Goal: Navigation & Orientation: Find specific page/section

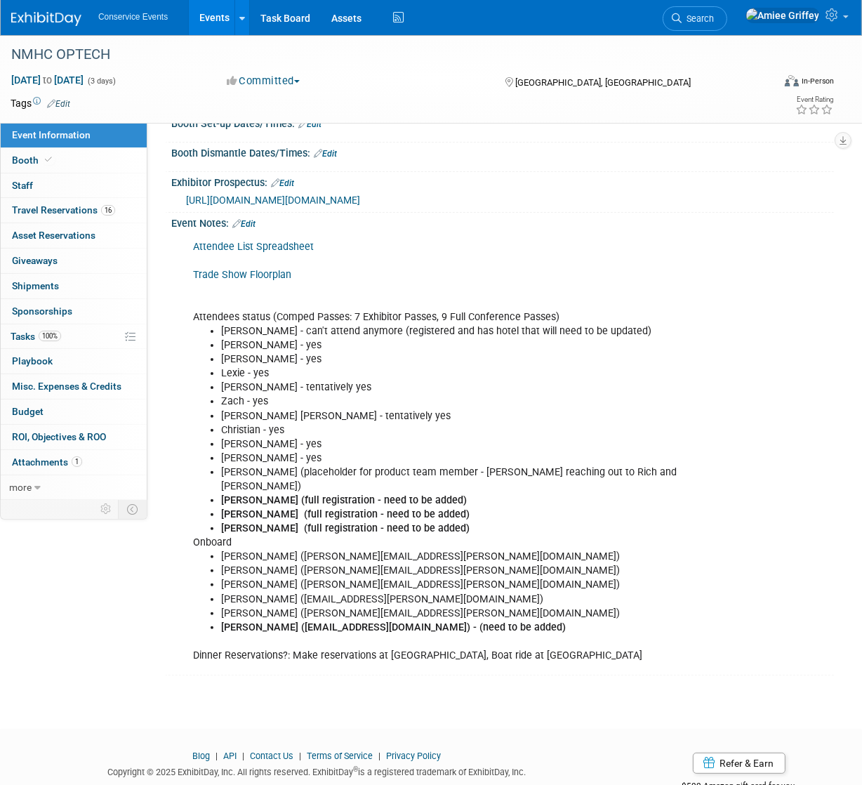
click at [201, 22] on link "Events" at bounding box center [214, 17] width 51 height 35
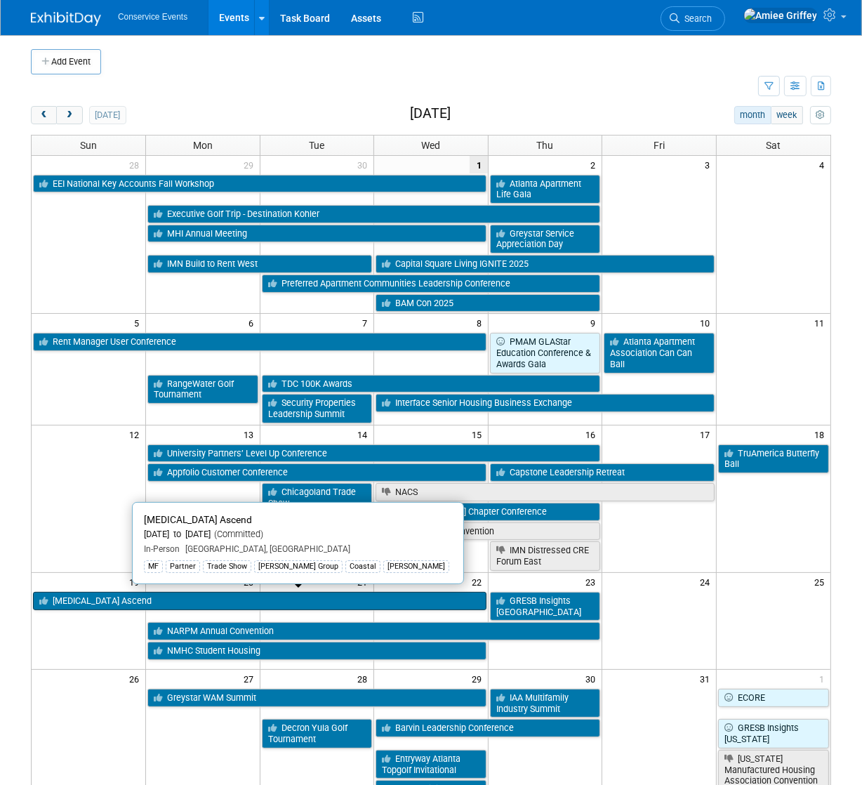
click at [95, 601] on link "[MEDICAL_DATA] Ascend" at bounding box center [260, 601] width 454 height 18
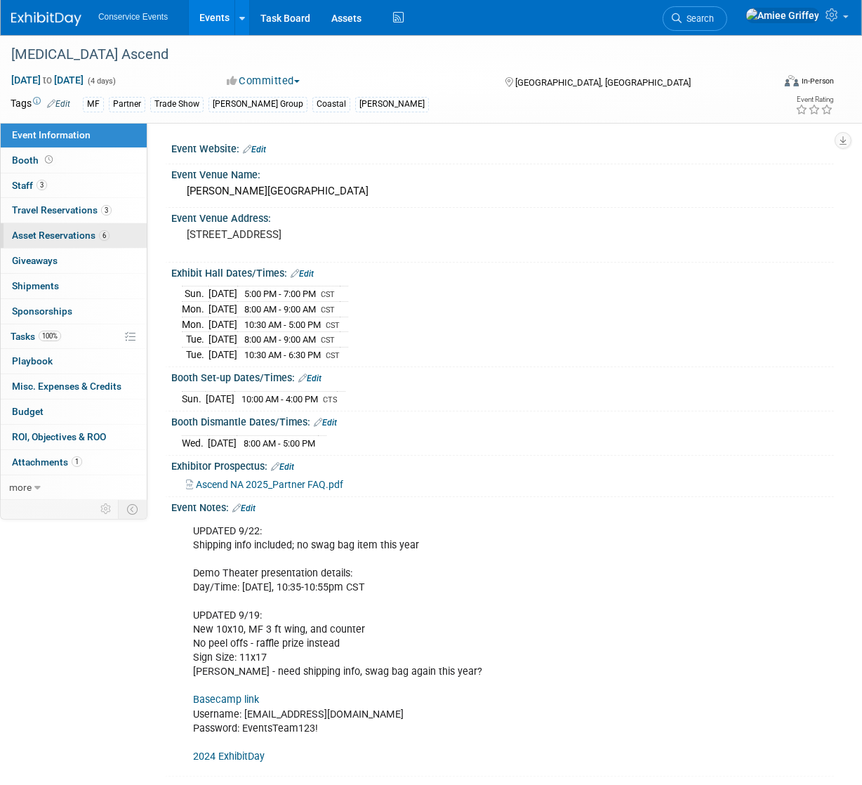
click at [51, 238] on span "Asset Reservations 6" at bounding box center [61, 235] width 98 height 11
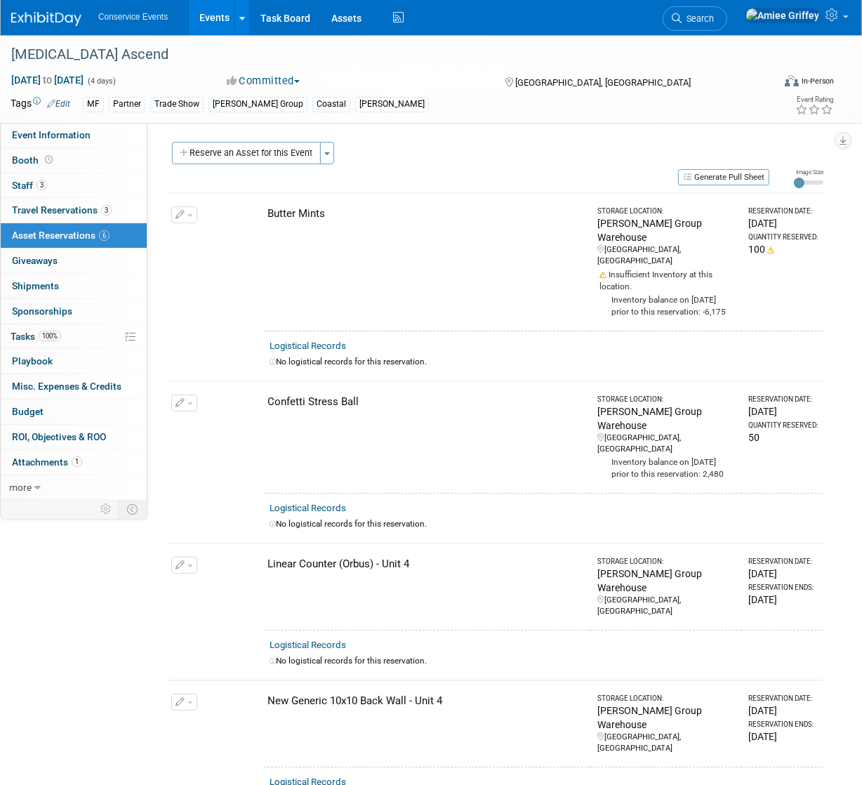
click at [216, 18] on link "Events" at bounding box center [214, 17] width 51 height 35
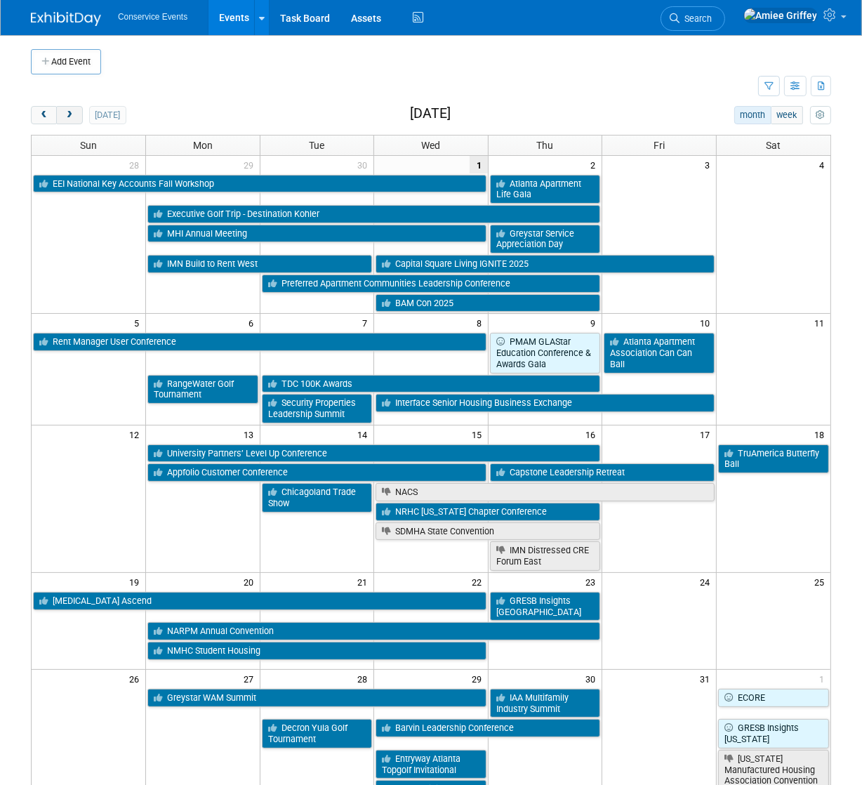
click at [72, 117] on span "next" at bounding box center [69, 115] width 11 height 9
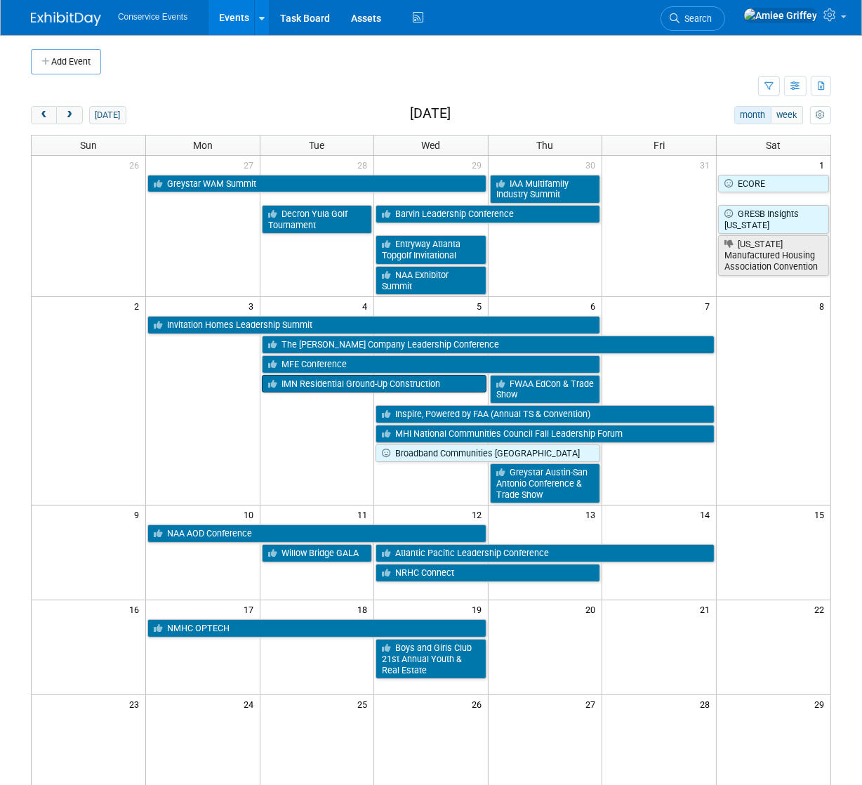
click at [352, 388] on link "IMN Residential Ground-Up Construction" at bounding box center [374, 384] width 225 height 18
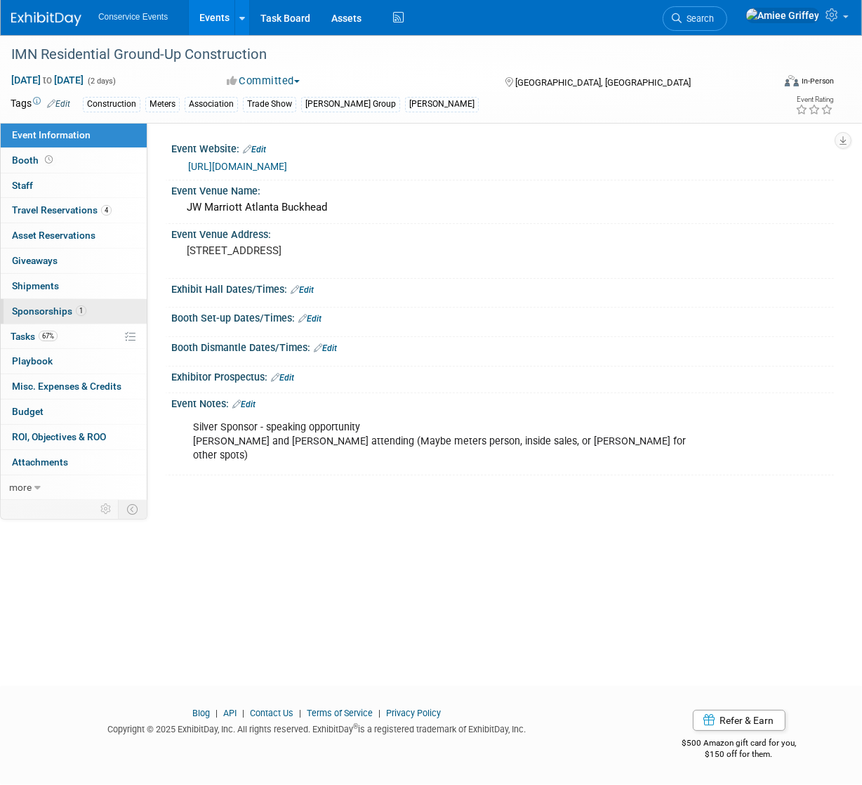
click at [45, 303] on link "1 Sponsorships 1" at bounding box center [74, 311] width 146 height 25
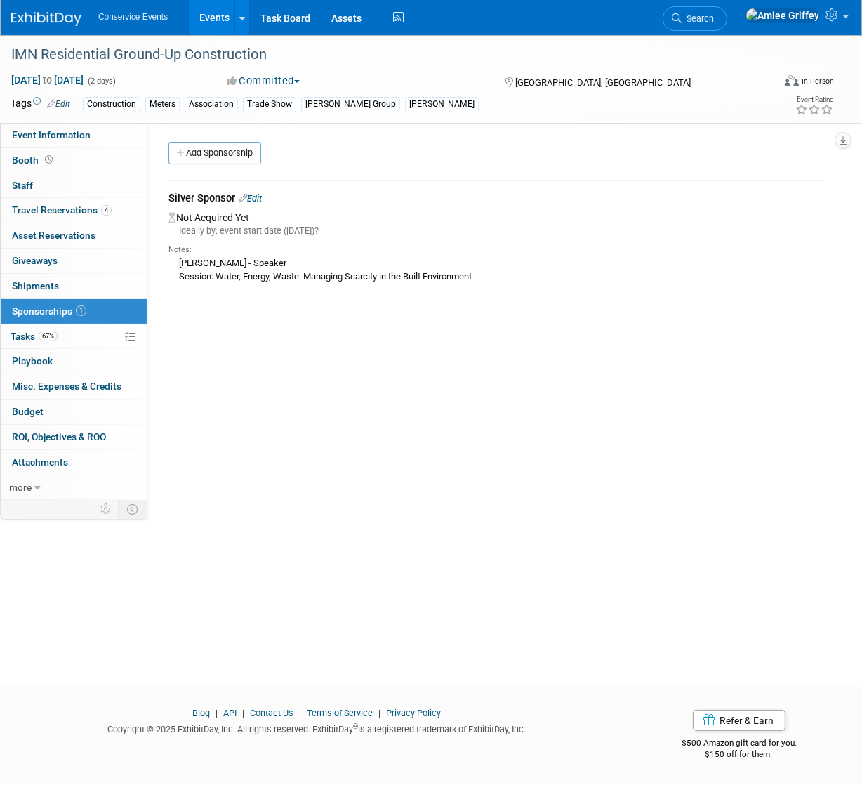
click at [207, 20] on link "Events" at bounding box center [214, 17] width 51 height 35
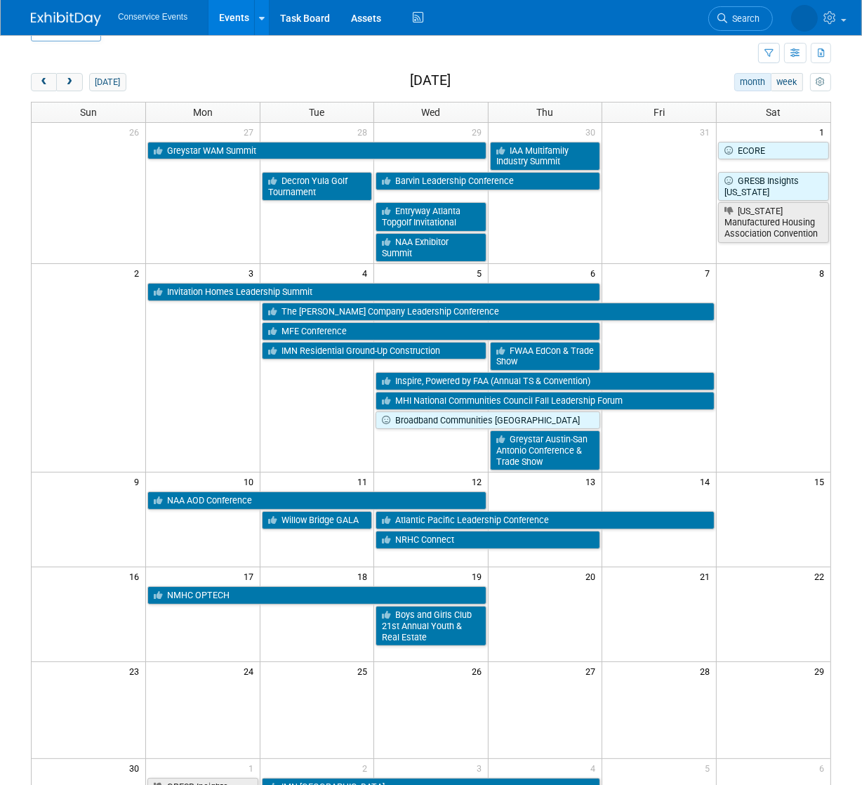
scroll to position [38, 0]
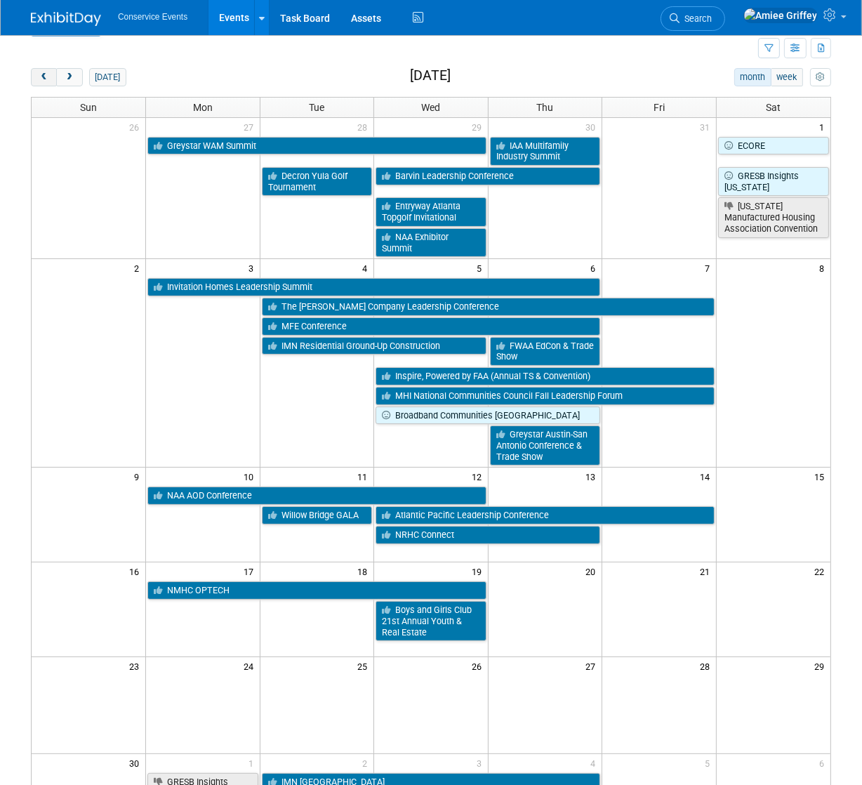
click at [41, 79] on span "prev" at bounding box center [44, 77] width 11 height 9
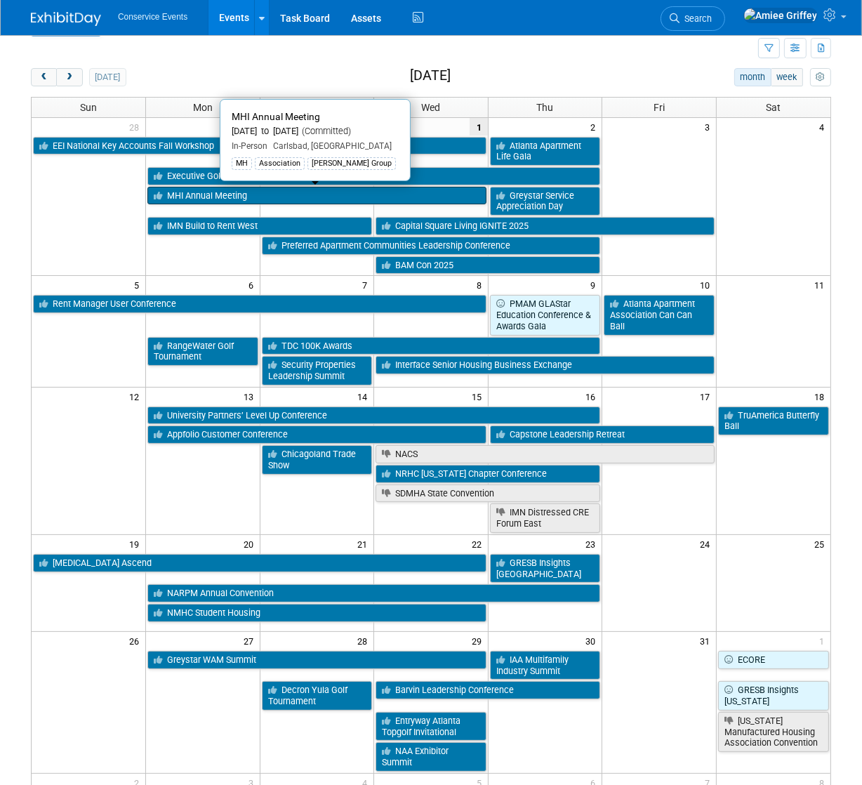
click at [307, 195] on link "MHI Annual Meeting" at bounding box center [316, 196] width 339 height 18
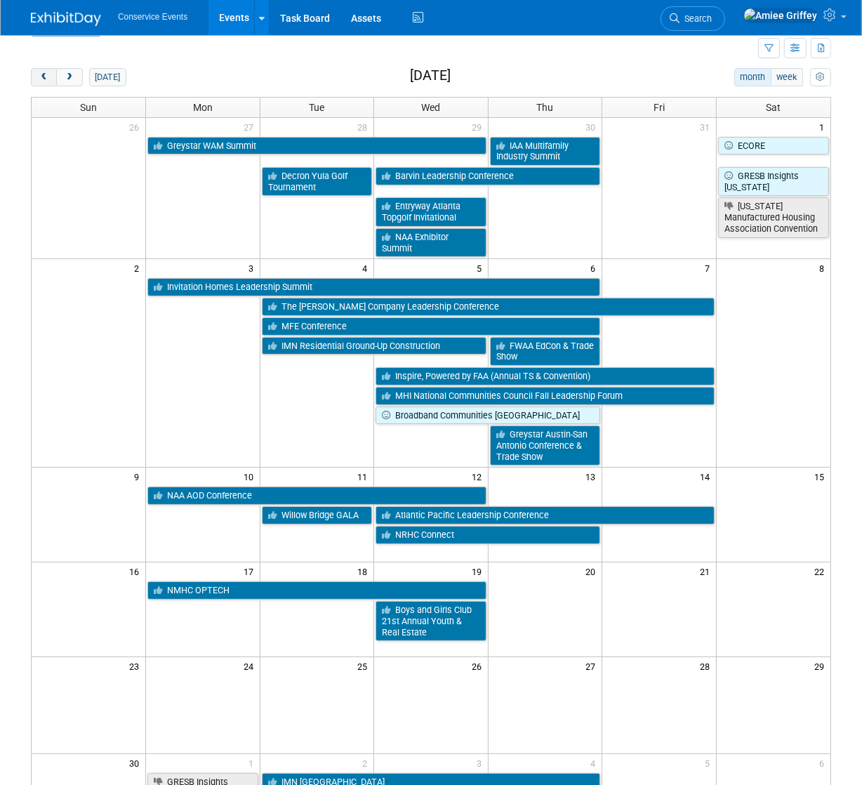
click at [41, 70] on button "prev" at bounding box center [44, 77] width 26 height 18
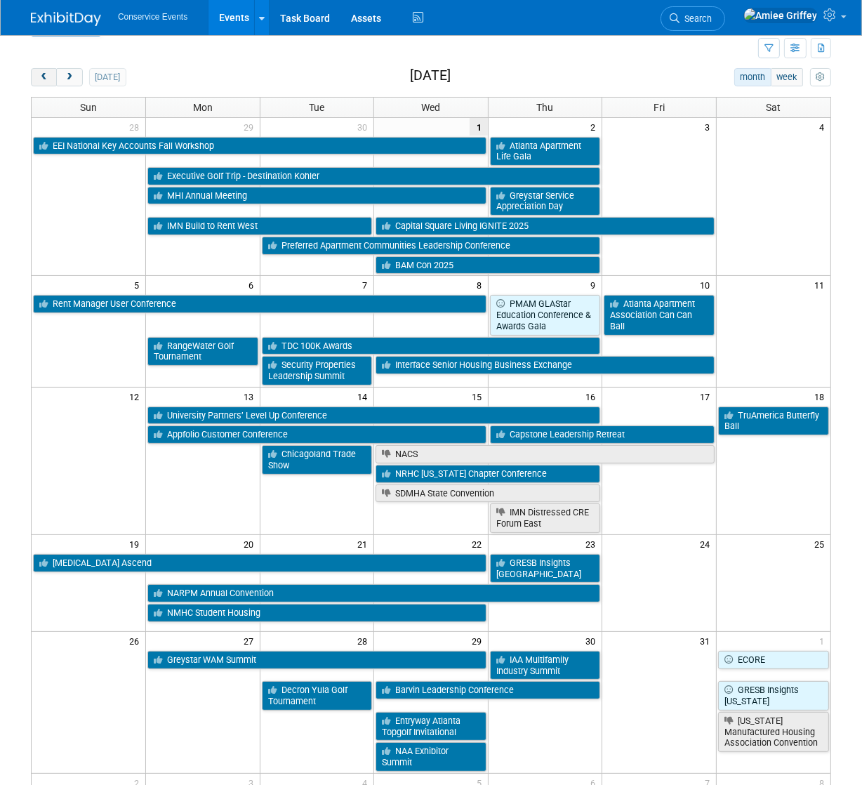
click at [41, 70] on button "prev" at bounding box center [44, 77] width 26 height 18
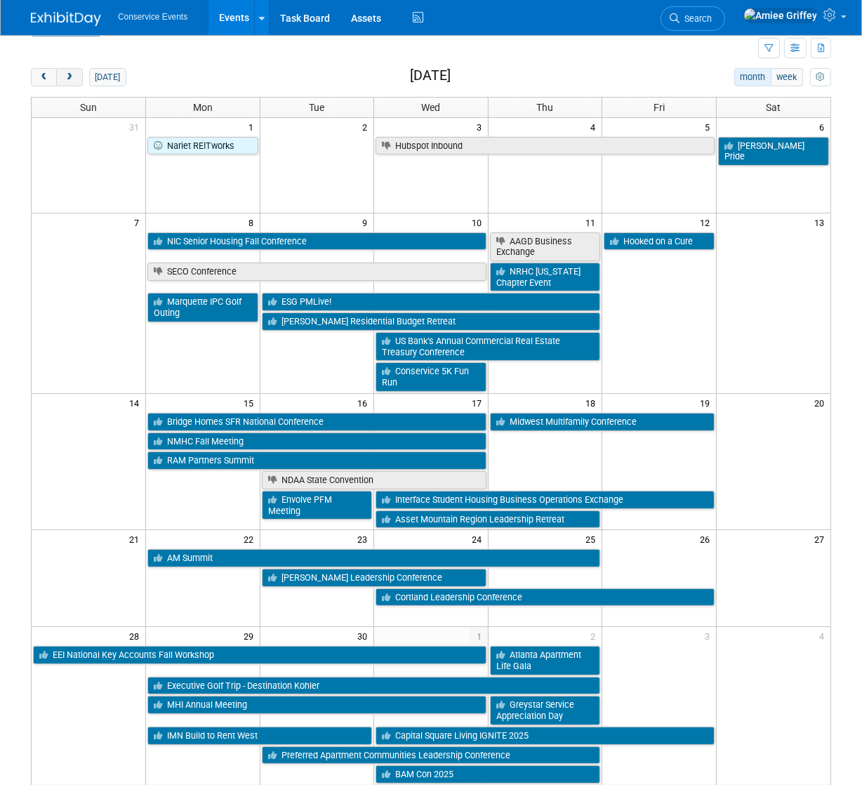
click at [68, 83] on button "next" at bounding box center [69, 77] width 26 height 18
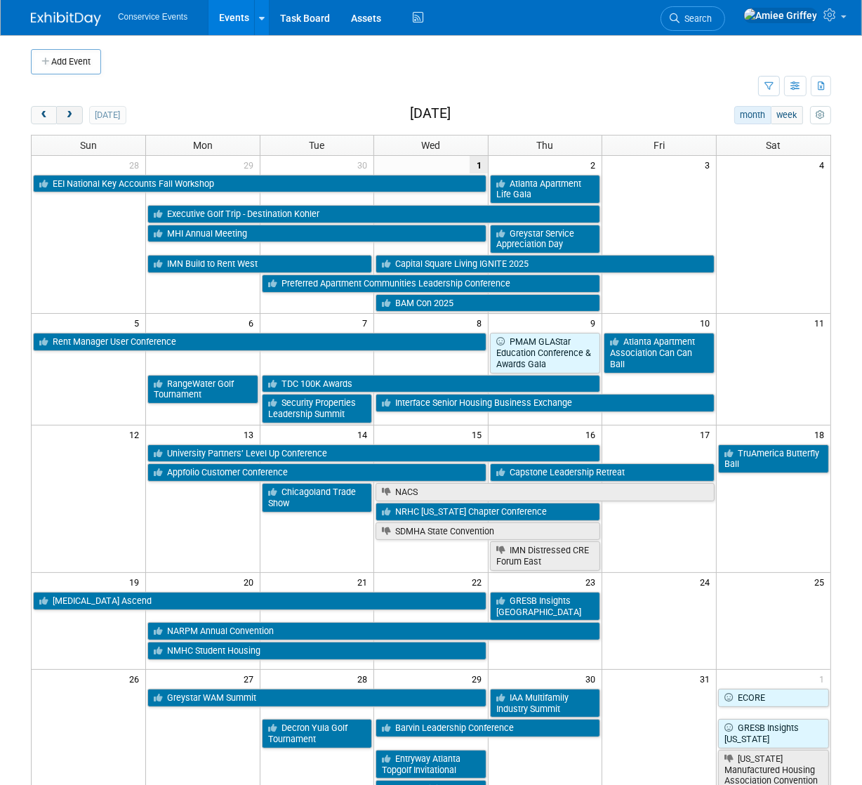
click at [72, 117] on span "next" at bounding box center [69, 115] width 11 height 9
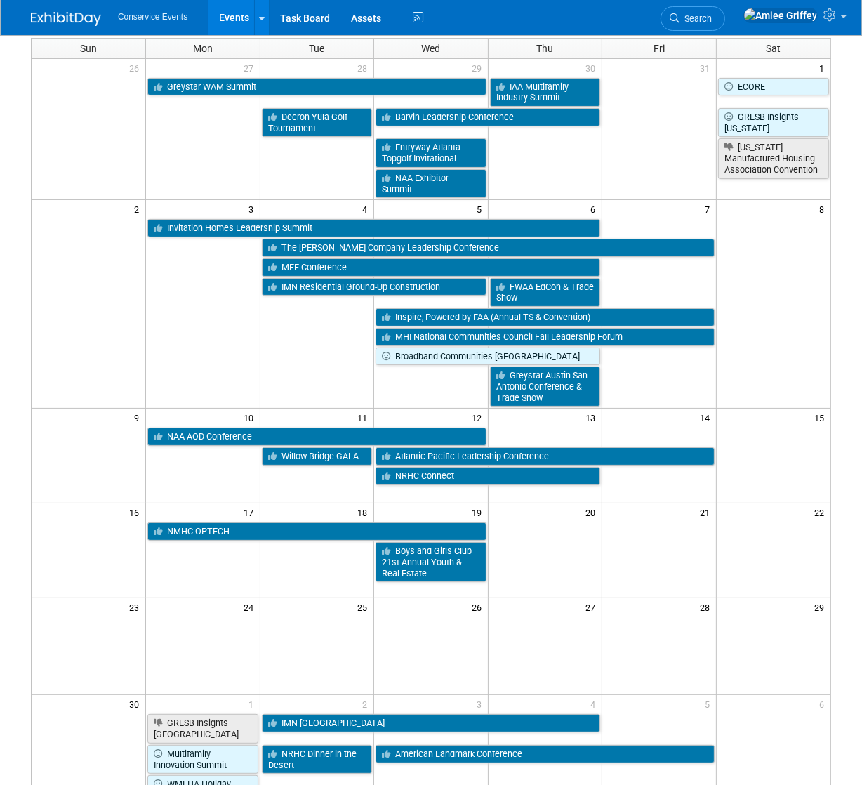
scroll to position [125, 0]
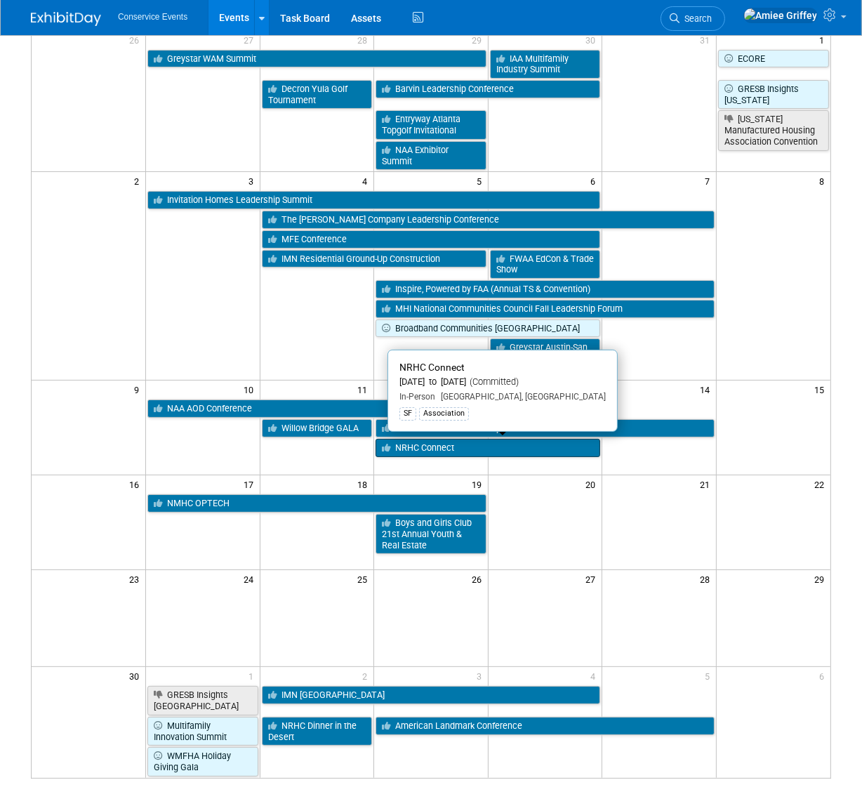
click at [404, 444] on link "NRHC Connect" at bounding box center [488, 448] width 225 height 18
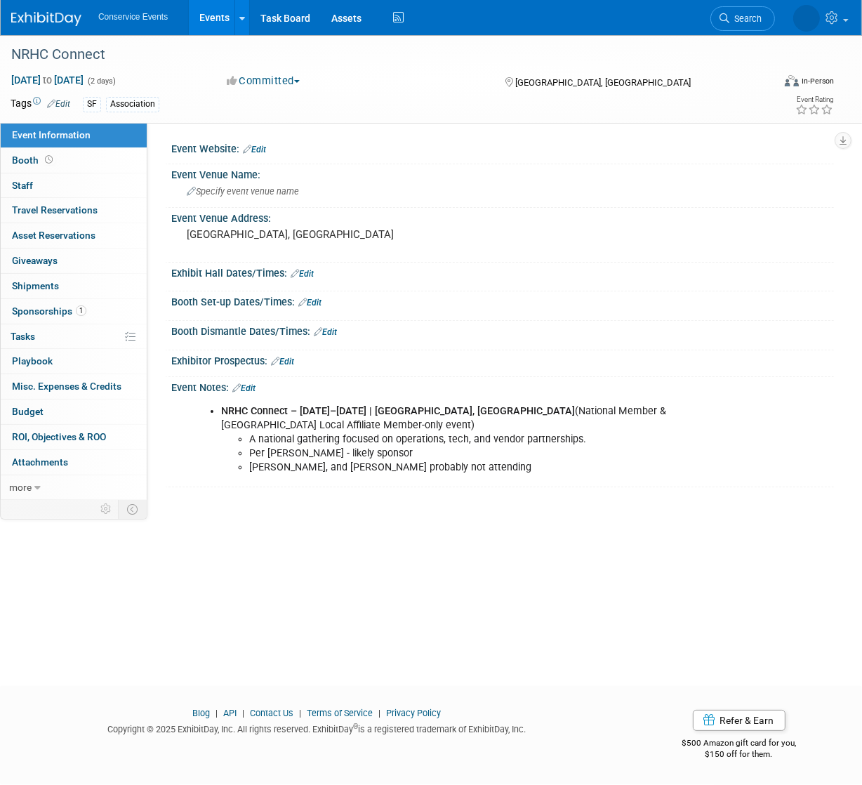
click at [205, 25] on link "Events" at bounding box center [214, 17] width 51 height 35
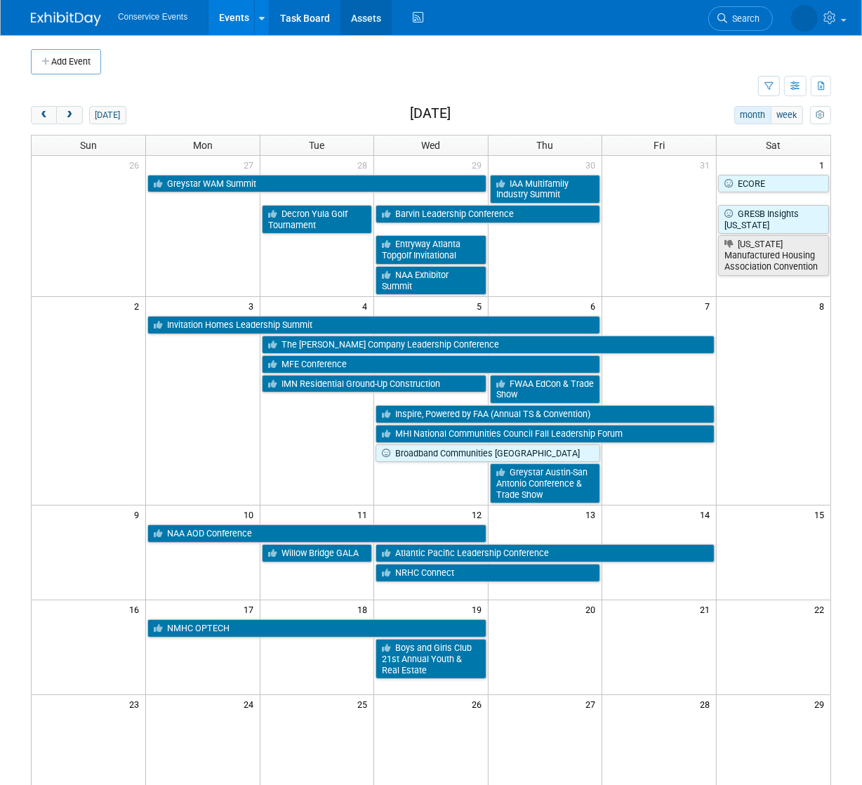
click at [361, 17] on link "Assets" at bounding box center [366, 17] width 51 height 35
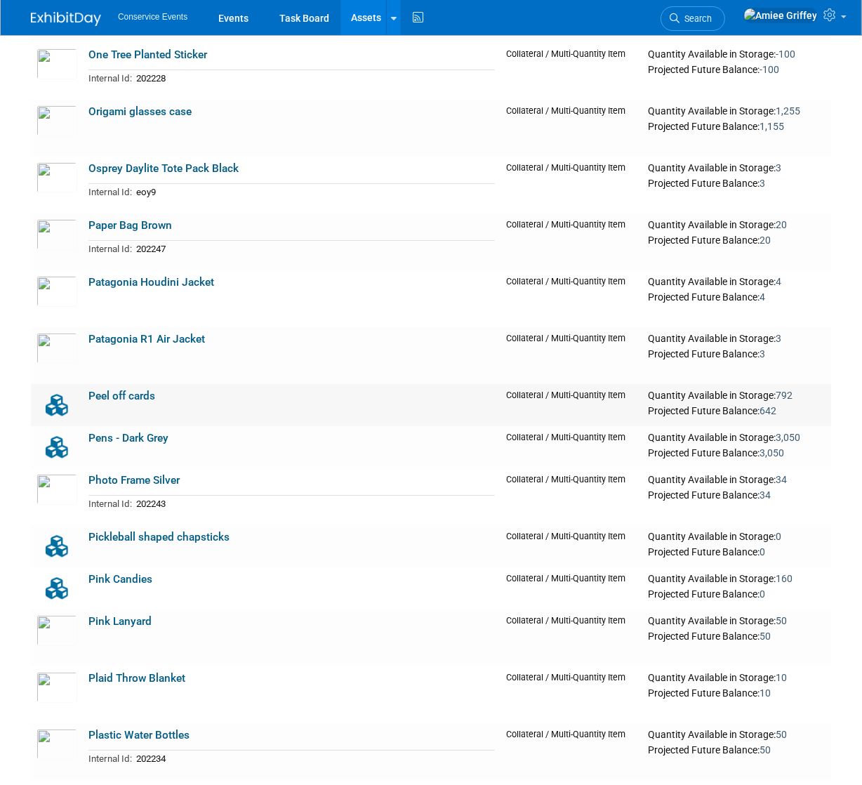
click at [112, 395] on link "Peel off cards" at bounding box center [121, 396] width 67 height 13
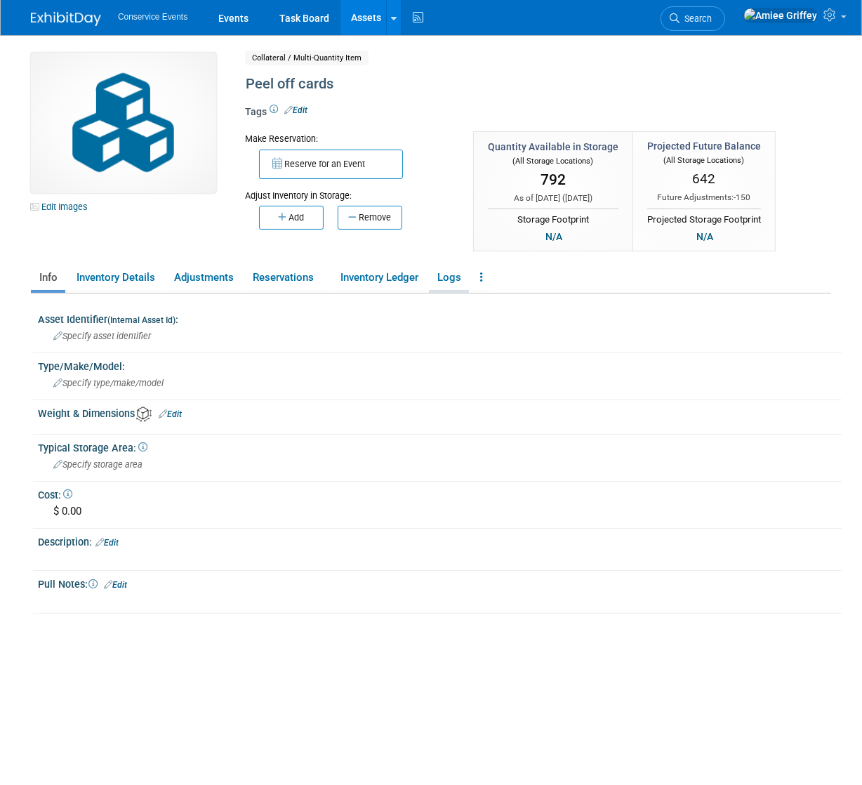
click at [444, 284] on link "Logs" at bounding box center [449, 277] width 40 height 25
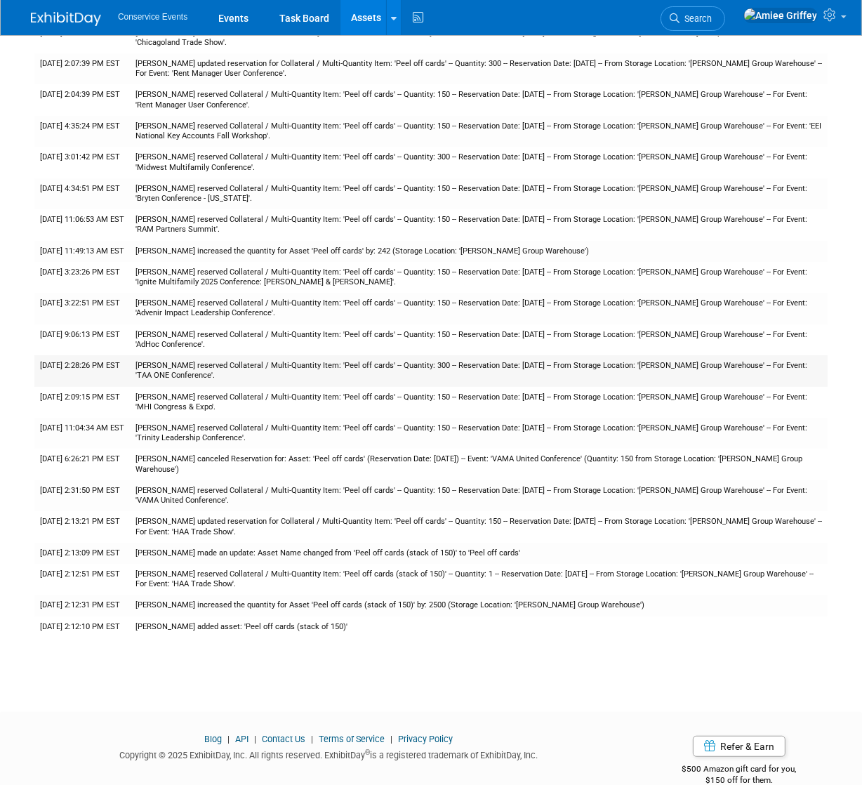
scroll to position [414, 0]
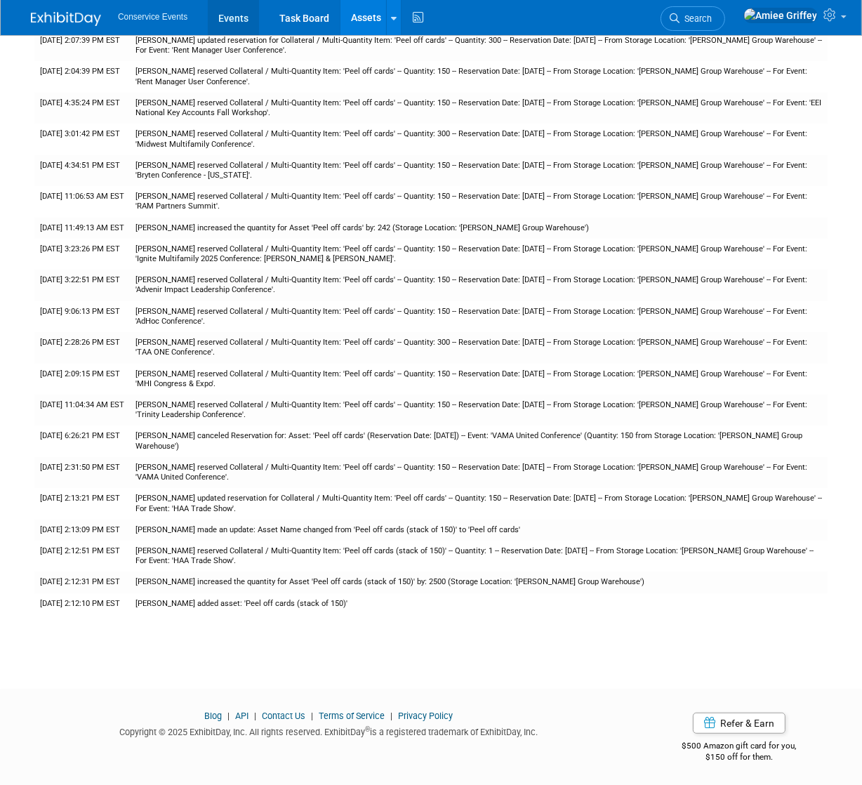
click at [235, 22] on link "Events" at bounding box center [233, 17] width 51 height 35
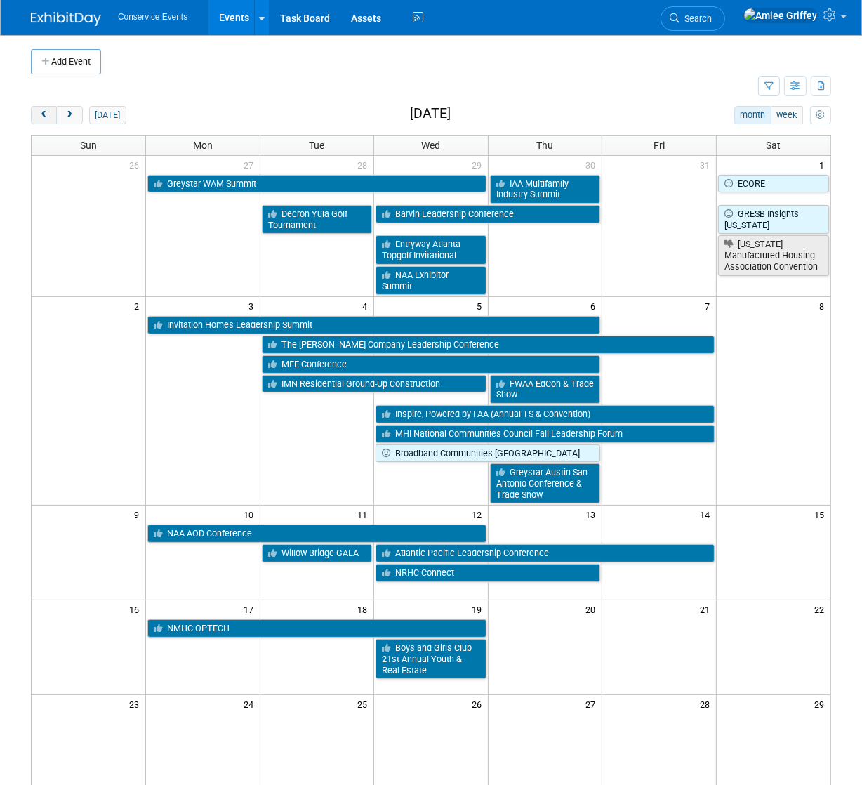
click at [51, 114] on button "prev" at bounding box center [44, 115] width 26 height 18
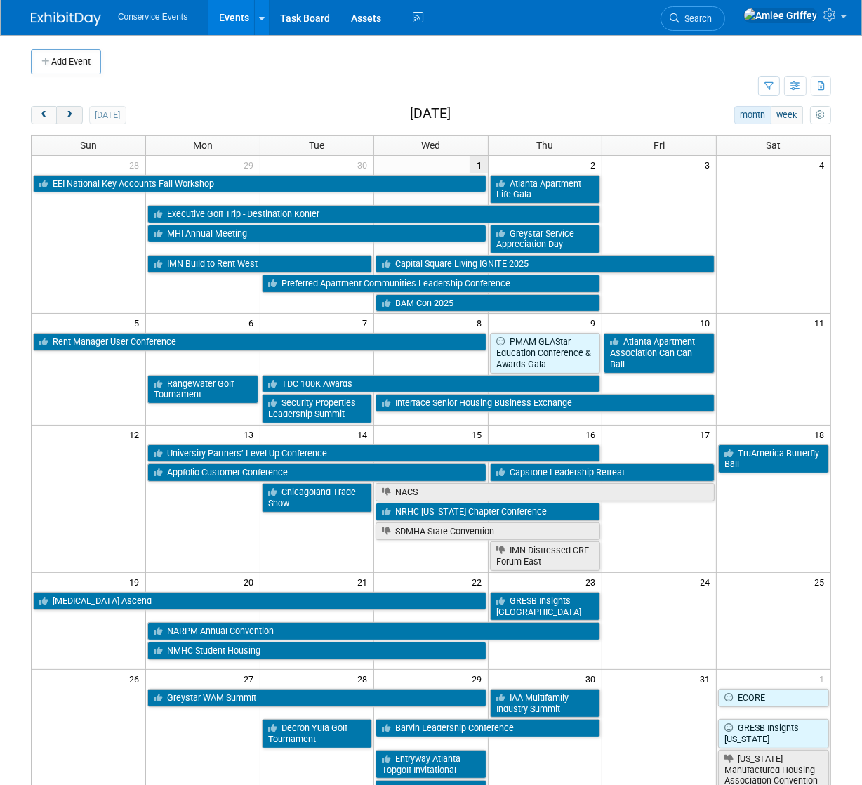
click at [71, 119] on span "next" at bounding box center [69, 115] width 11 height 9
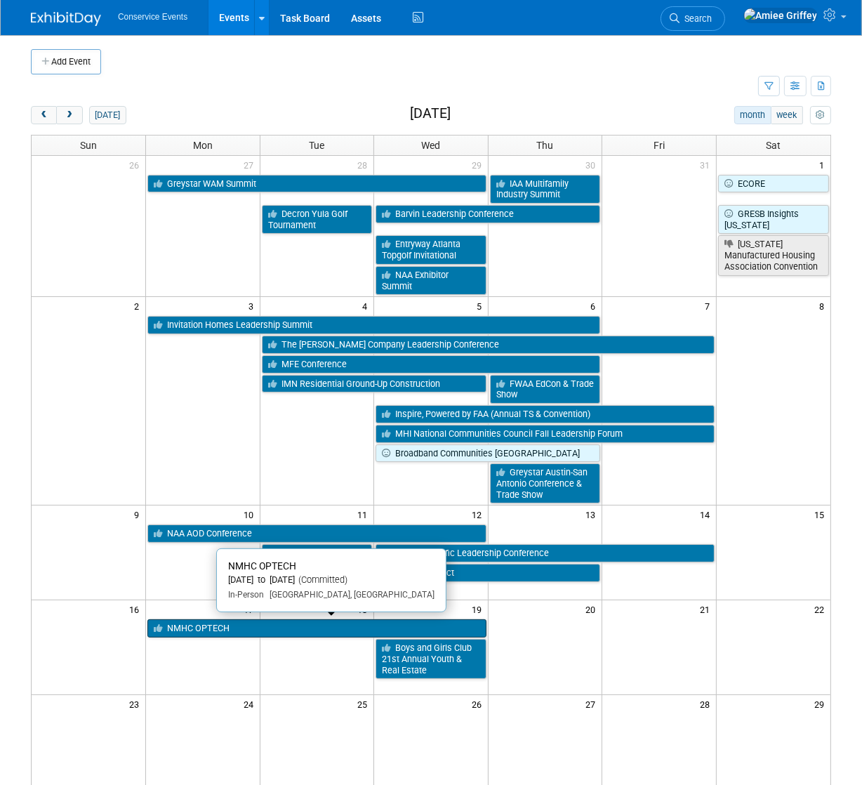
click at [187, 624] on link "NMHC OPTECH" at bounding box center [316, 628] width 339 height 18
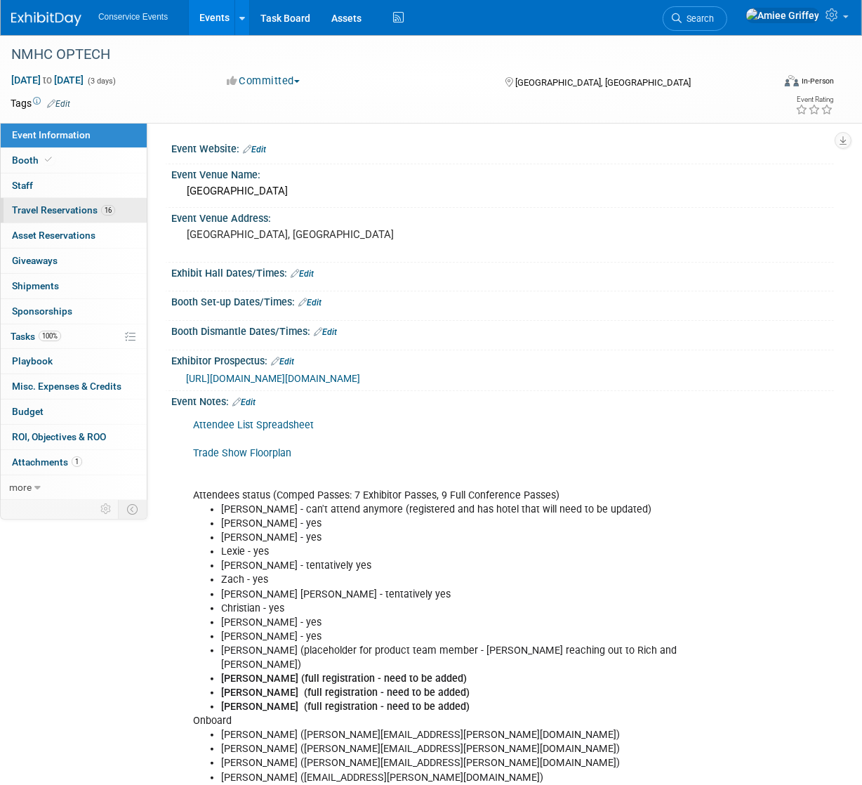
click at [51, 214] on span "Travel Reservations 16" at bounding box center [63, 209] width 103 height 11
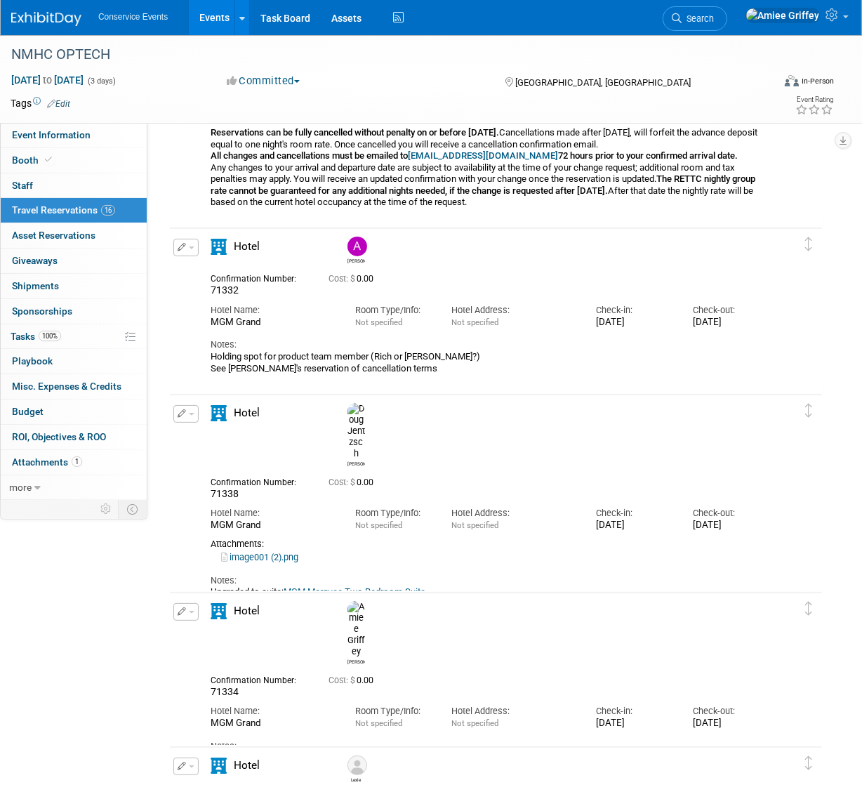
scroll to position [180, 0]
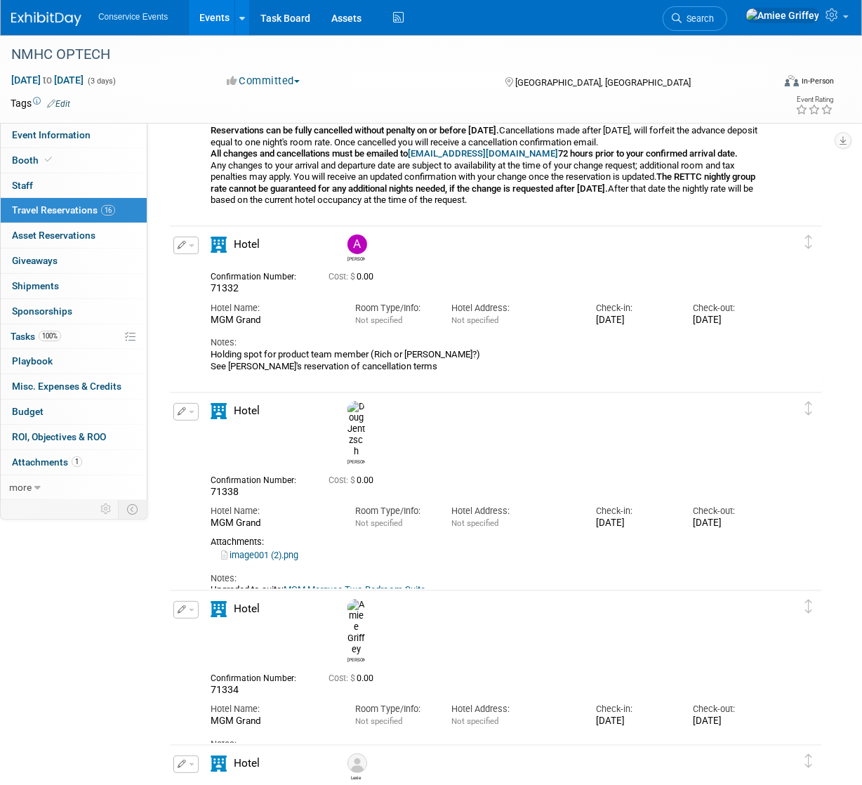
click at [402, 584] on link "MGM Marquee Two Bedroom Suite" at bounding box center [355, 589] width 142 height 11
click at [213, 18] on link "Events" at bounding box center [214, 17] width 51 height 35
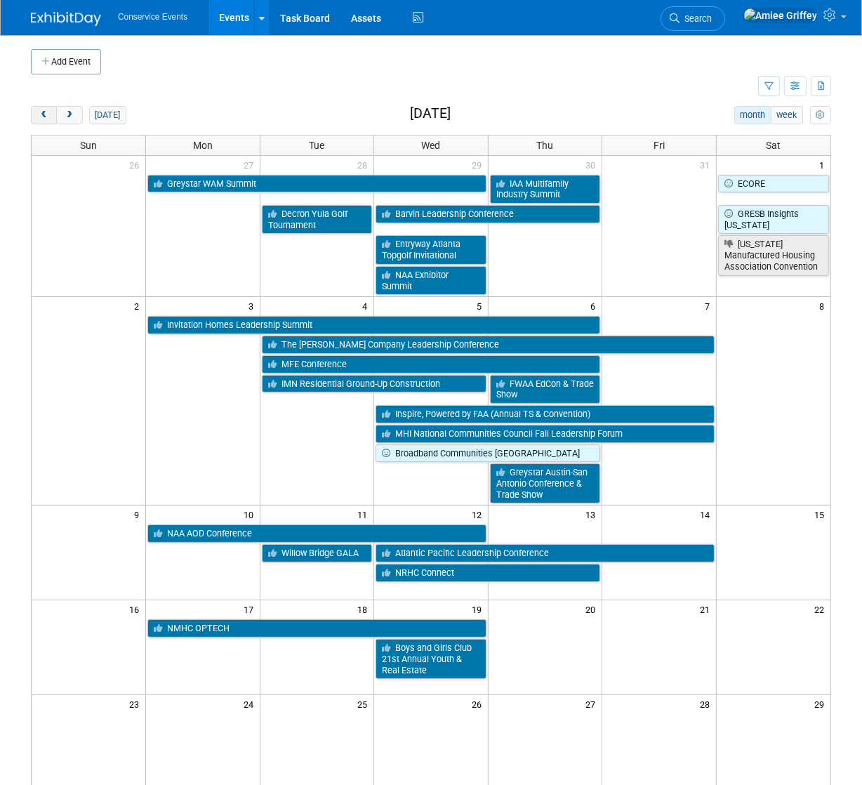
click at [43, 114] on span "prev" at bounding box center [44, 115] width 11 height 9
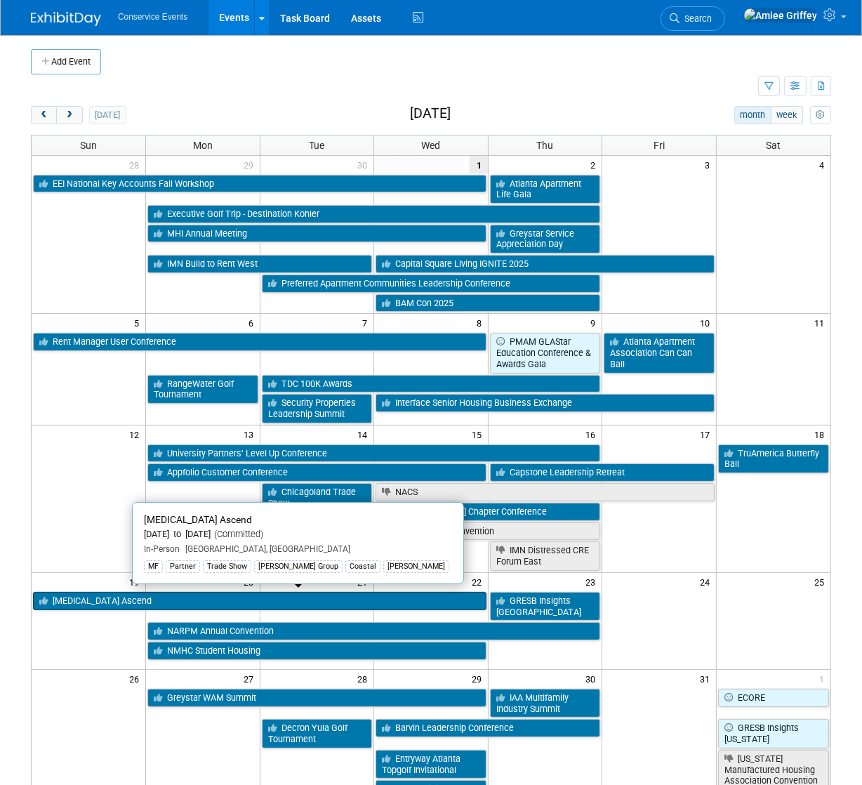
click at [93, 595] on link "[MEDICAL_DATA] Ascend" at bounding box center [260, 601] width 454 height 18
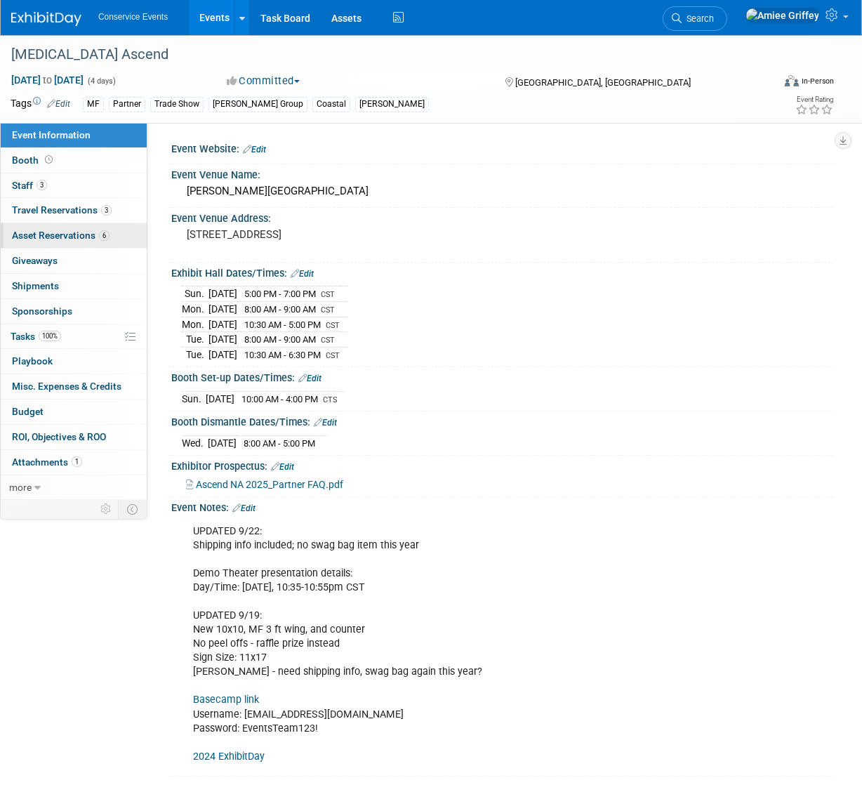
click at [45, 232] on span "Asset Reservations 6" at bounding box center [61, 235] width 98 height 11
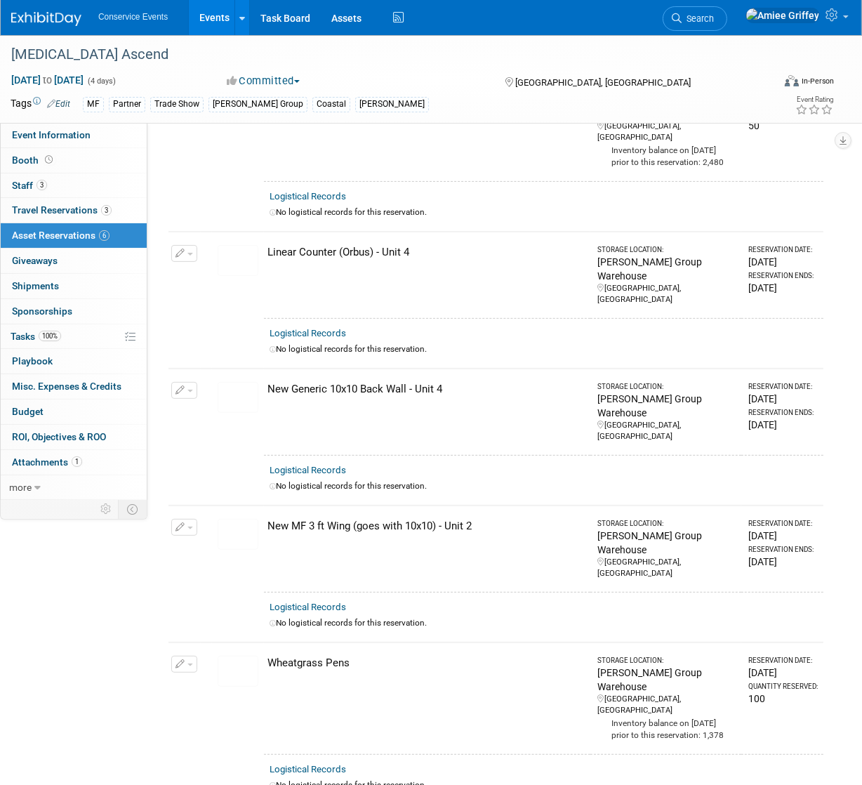
scroll to position [340, 0]
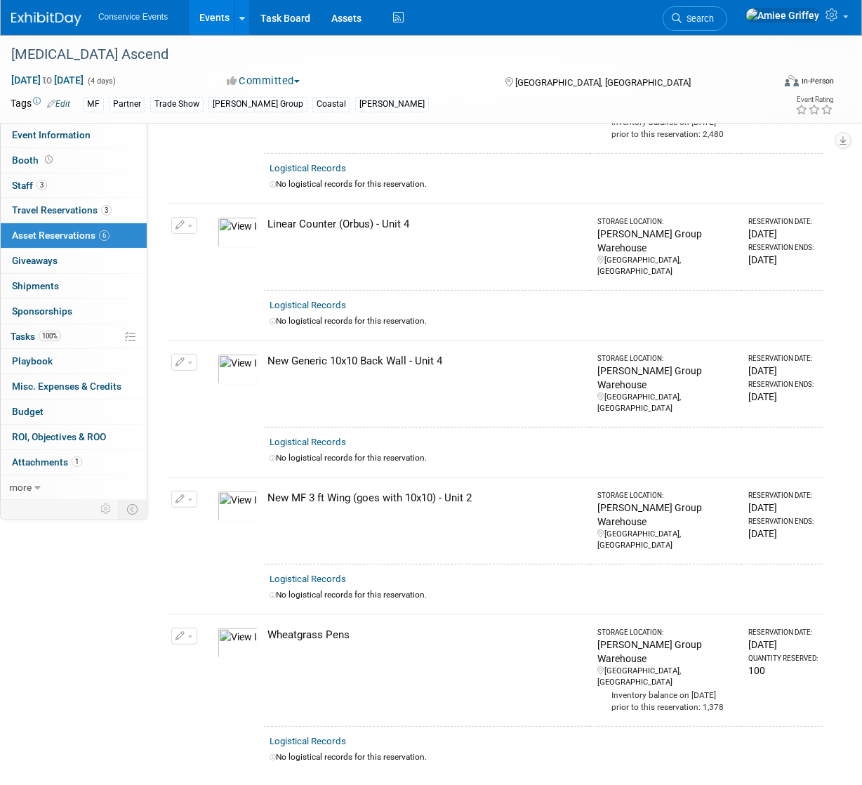
click at [240, 491] on img at bounding box center [238, 506] width 41 height 31
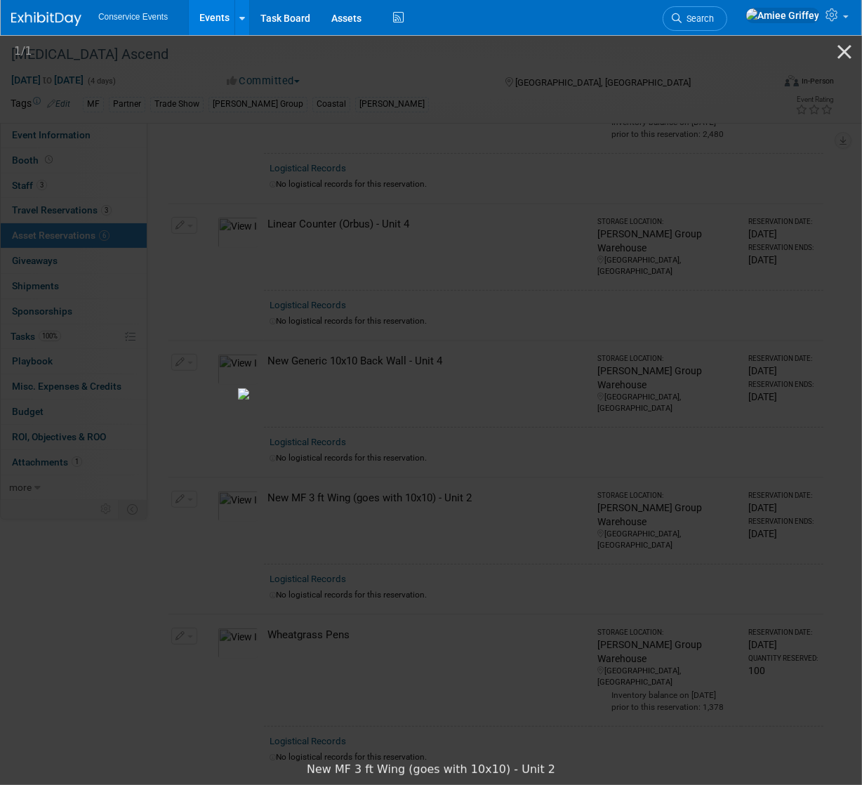
click at [321, 105] on picture at bounding box center [431, 394] width 862 height 722
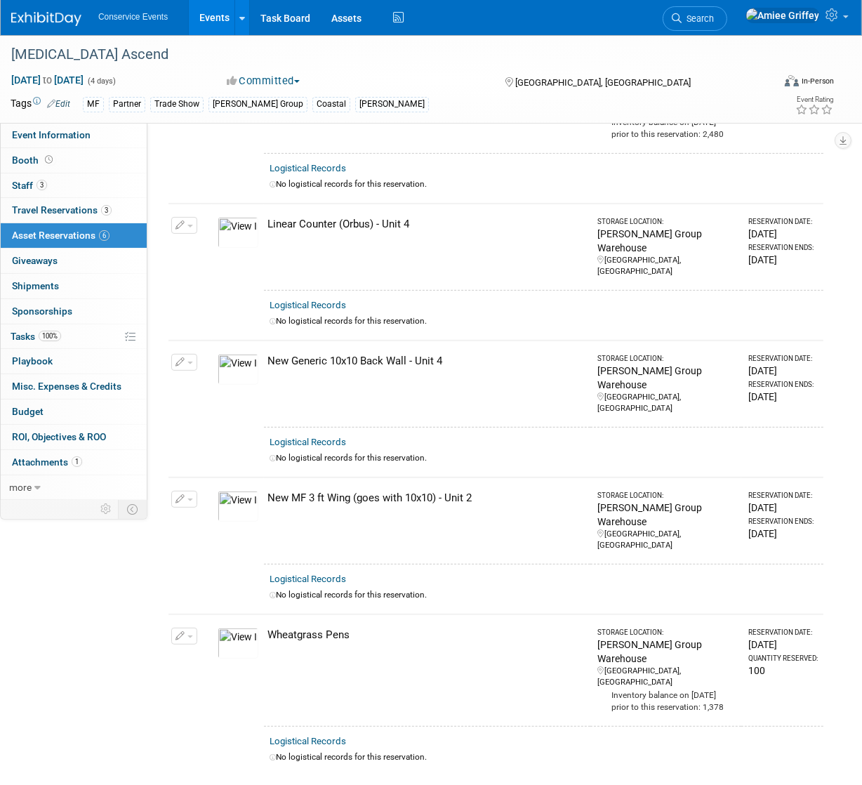
click at [206, 23] on link "Events" at bounding box center [214, 17] width 51 height 35
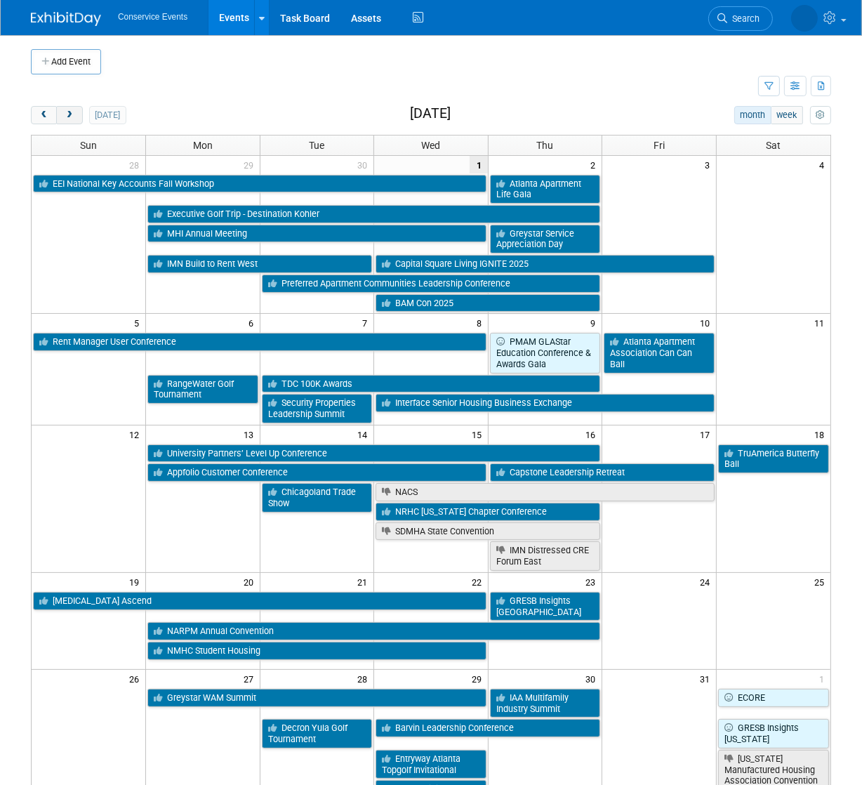
click at [73, 118] on span "next" at bounding box center [69, 115] width 11 height 9
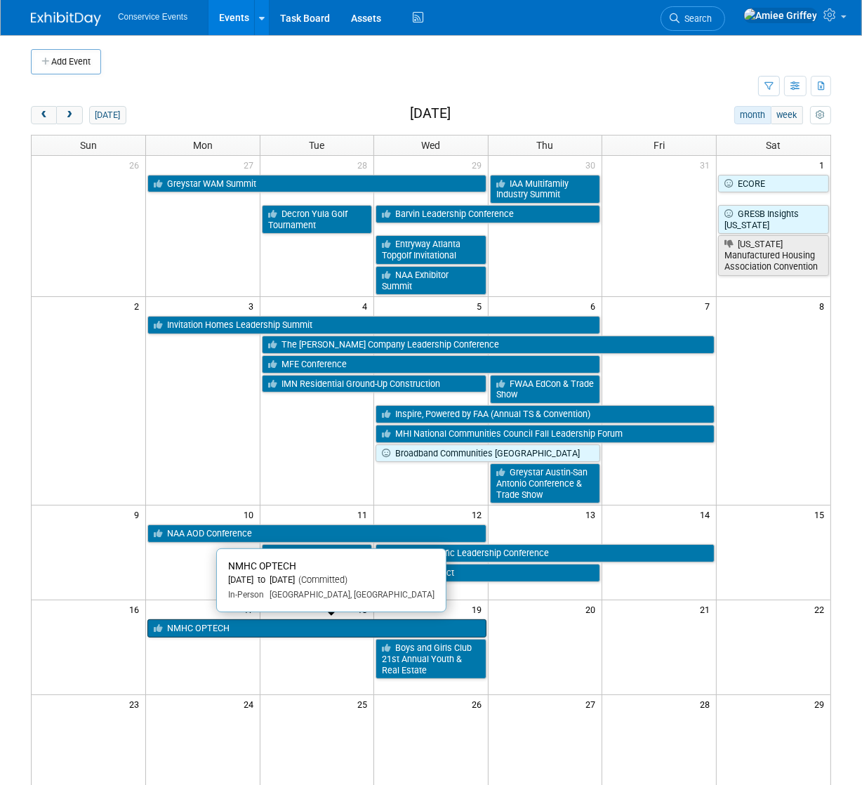
click at [193, 628] on link "NMHC OPTECH" at bounding box center [316, 628] width 339 height 18
